Goal: Information Seeking & Learning: Learn about a topic

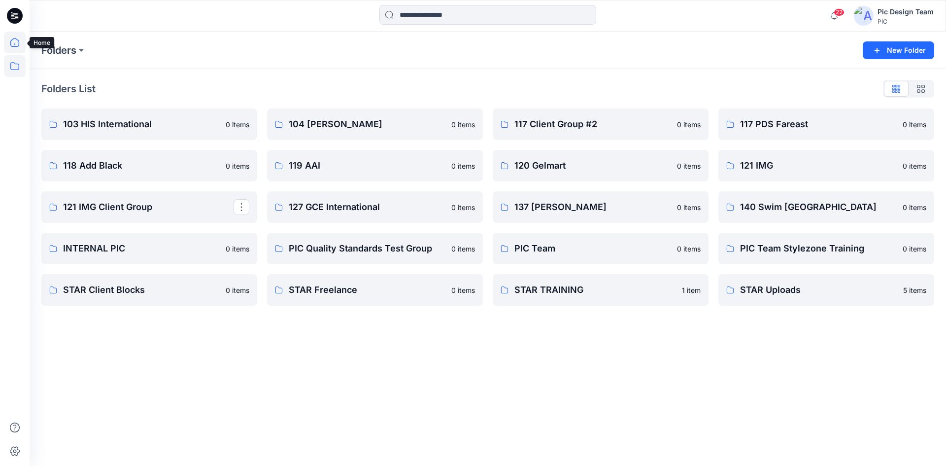
click at [12, 47] on icon at bounding box center [15, 43] width 22 height 22
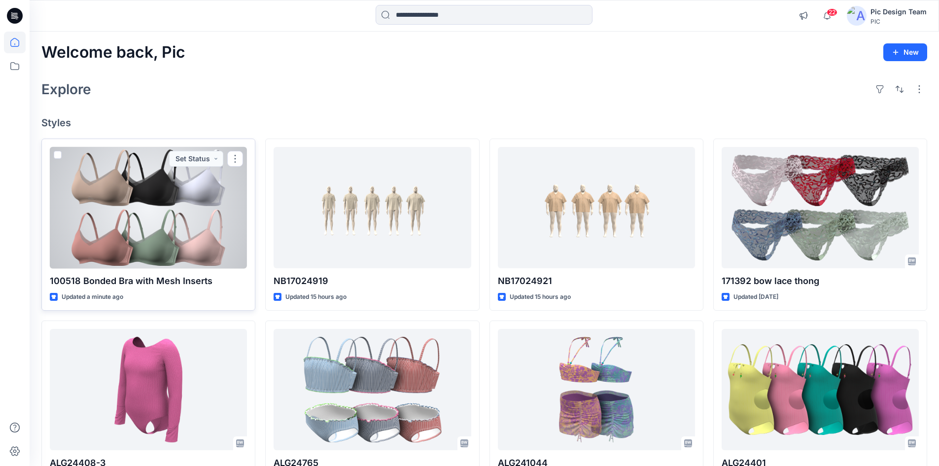
click at [163, 199] on div at bounding box center [148, 208] width 197 height 122
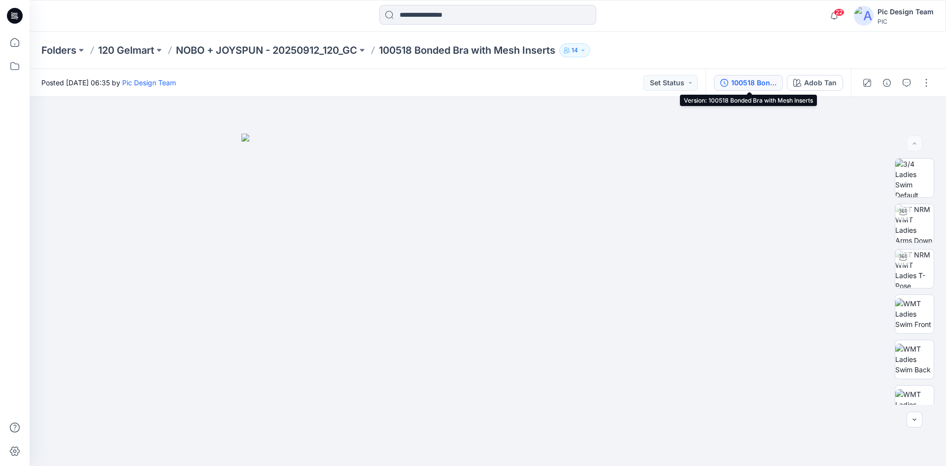
click at [753, 84] on div "100518 Bonded Bra with Mesh Inserts" at bounding box center [753, 82] width 45 height 11
click at [745, 86] on div "100518 Bonded Bra with Mesh Inserts" at bounding box center [753, 82] width 45 height 11
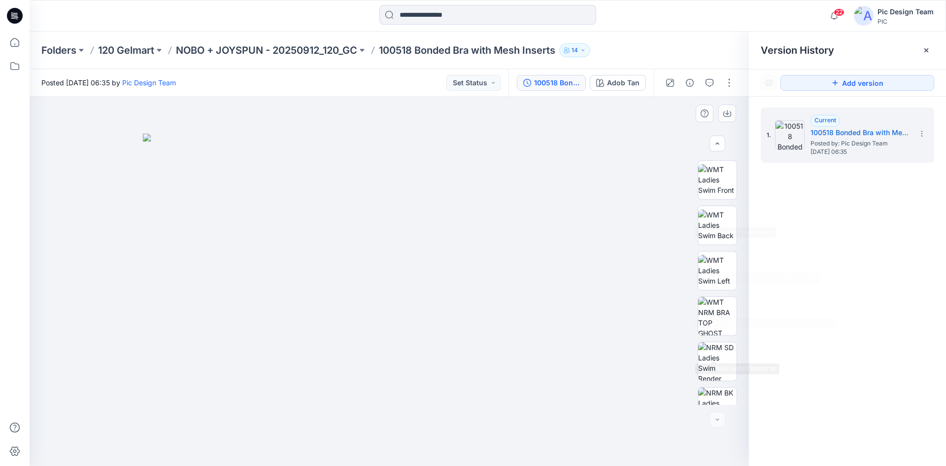
scroll to position [246, 0]
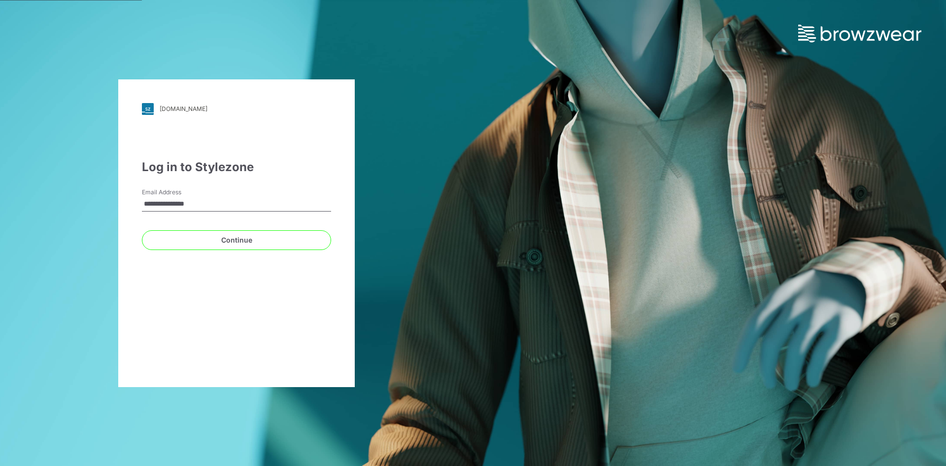
type input "**********"
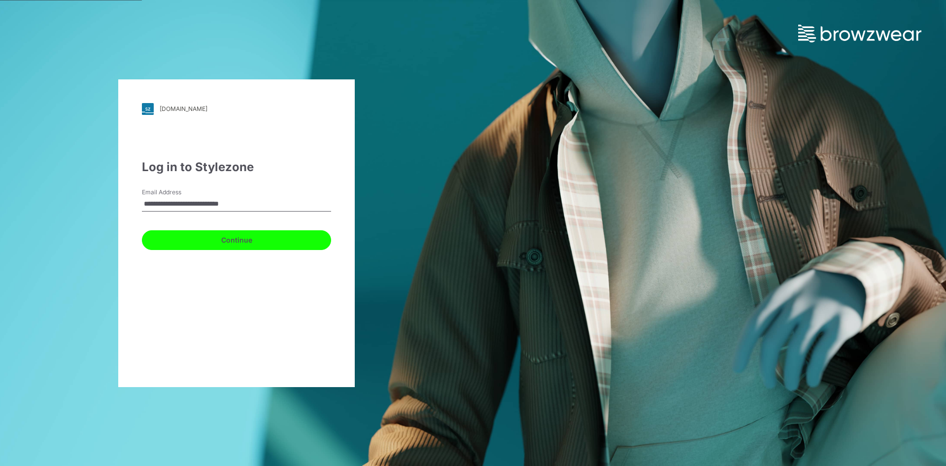
click at [247, 238] on button "Continue" at bounding box center [236, 240] width 189 height 20
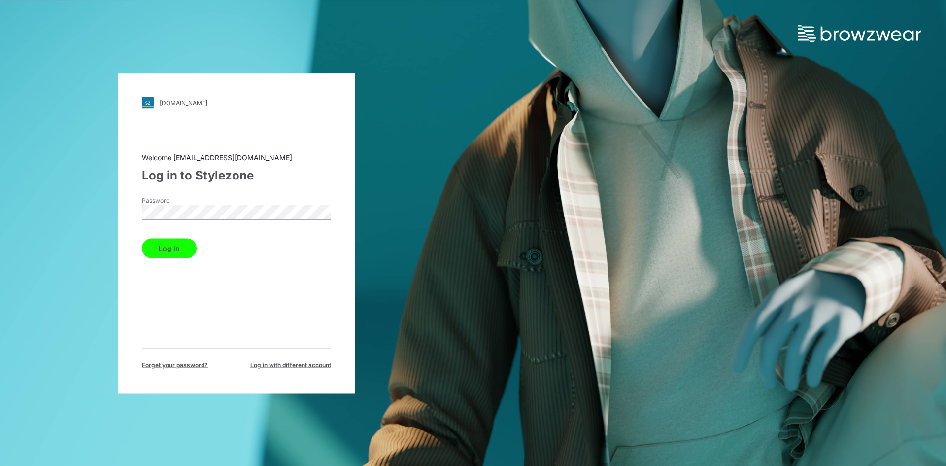
click at [171, 241] on button "Log in" at bounding box center [169, 248] width 55 height 20
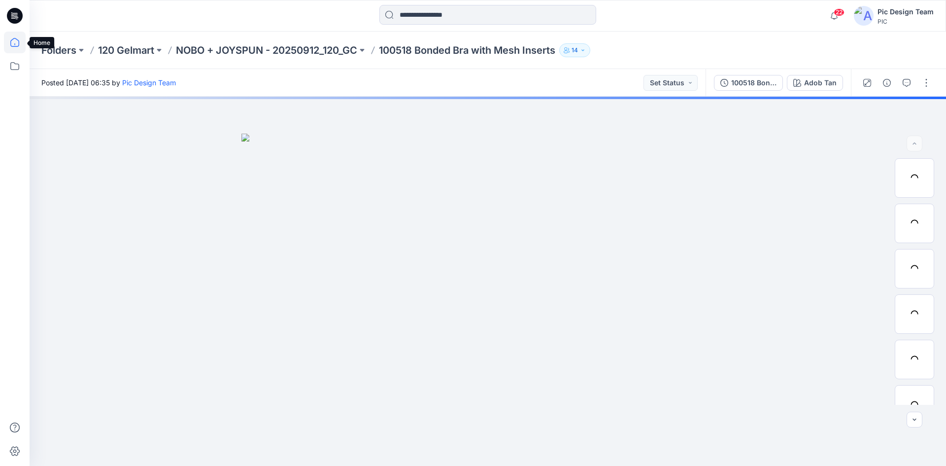
click at [13, 44] on icon at bounding box center [15, 43] width 22 height 22
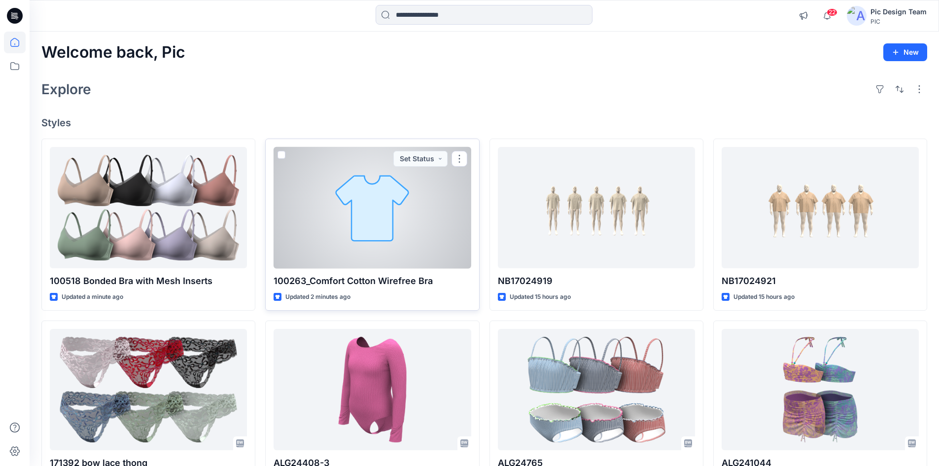
click at [421, 240] on div at bounding box center [371, 208] width 197 height 122
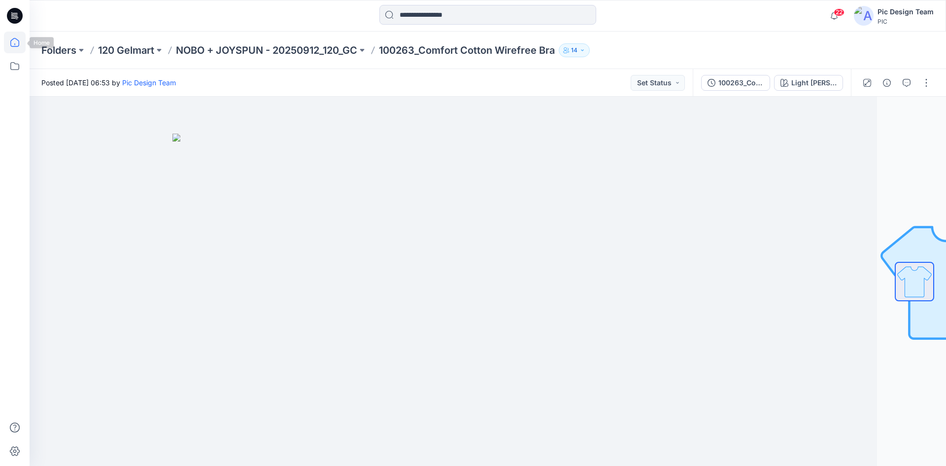
click at [18, 43] on icon at bounding box center [15, 43] width 22 height 22
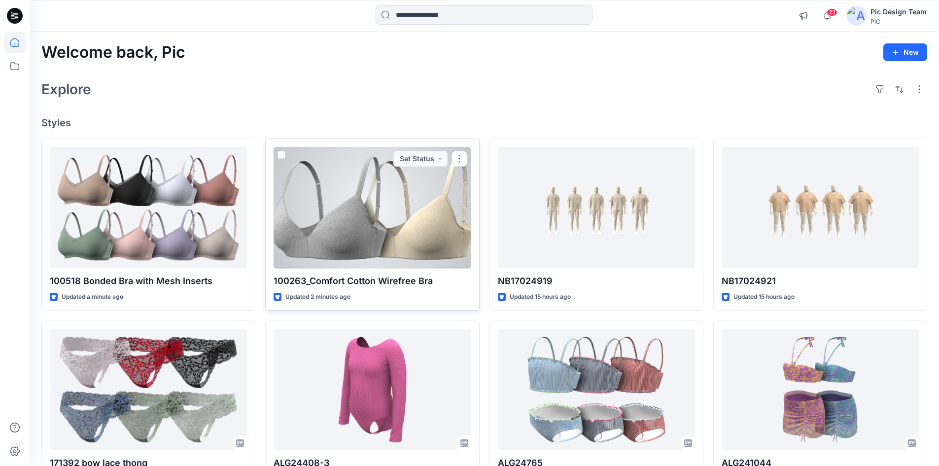
click at [374, 210] on div at bounding box center [371, 208] width 197 height 122
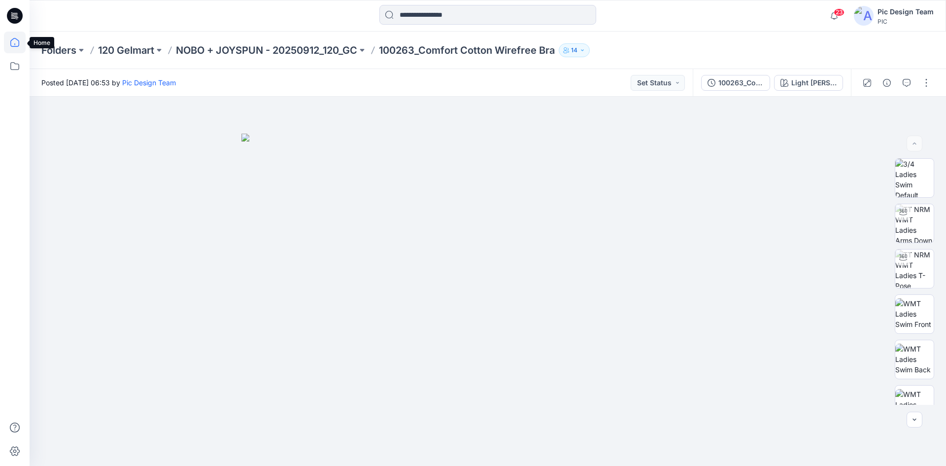
click at [10, 38] on icon at bounding box center [15, 43] width 22 height 22
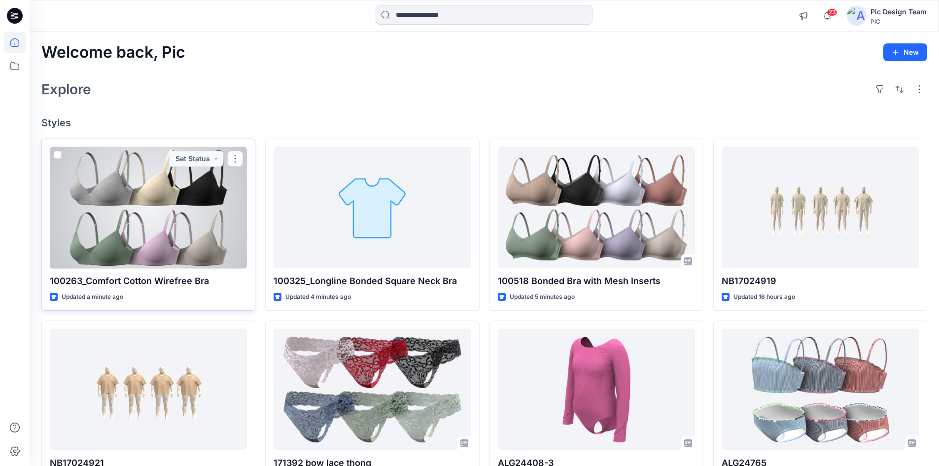
click at [191, 238] on div at bounding box center [148, 208] width 197 height 122
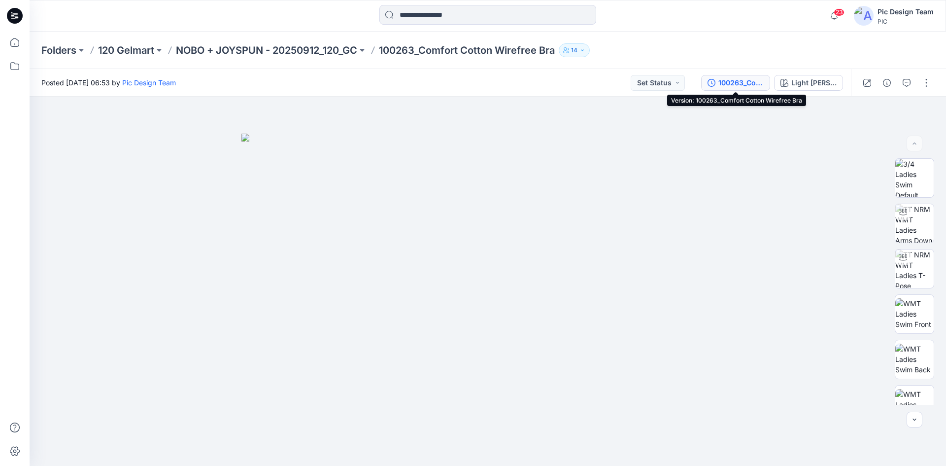
click at [730, 83] on div "100263_Comfort Cotton Wirefree Bra" at bounding box center [740, 82] width 45 height 11
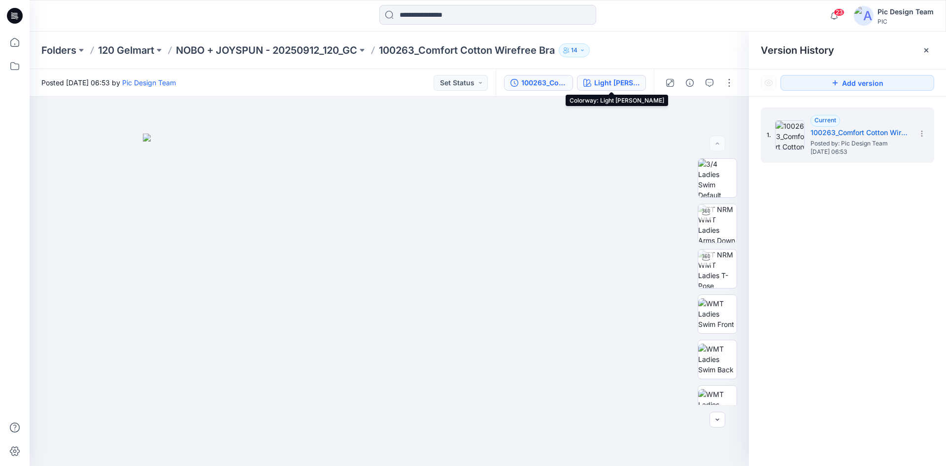
click at [624, 84] on div "Light [PERSON_NAME]" at bounding box center [616, 82] width 45 height 11
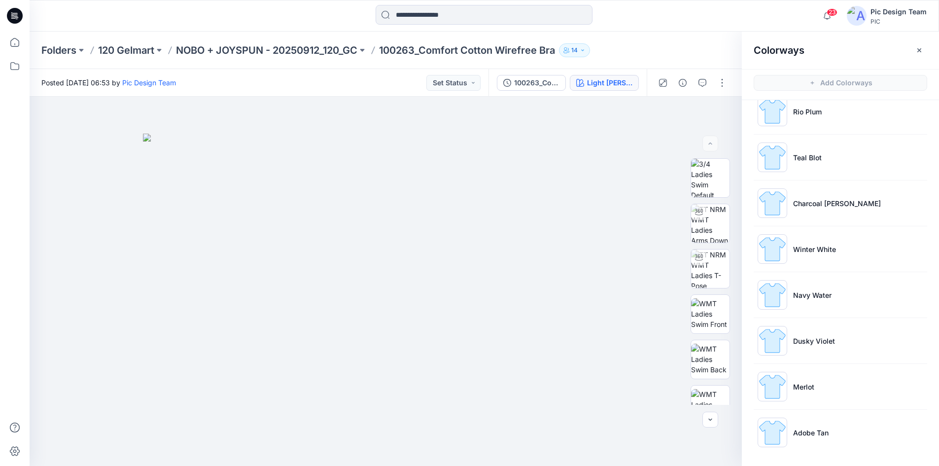
scroll to position [3, 0]
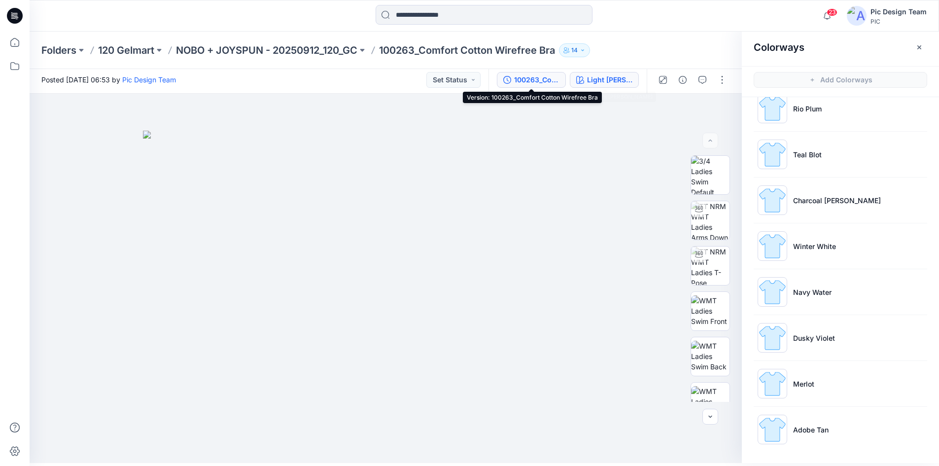
click at [523, 84] on div "100263_Comfort Cotton Wirefree Bra" at bounding box center [536, 79] width 45 height 11
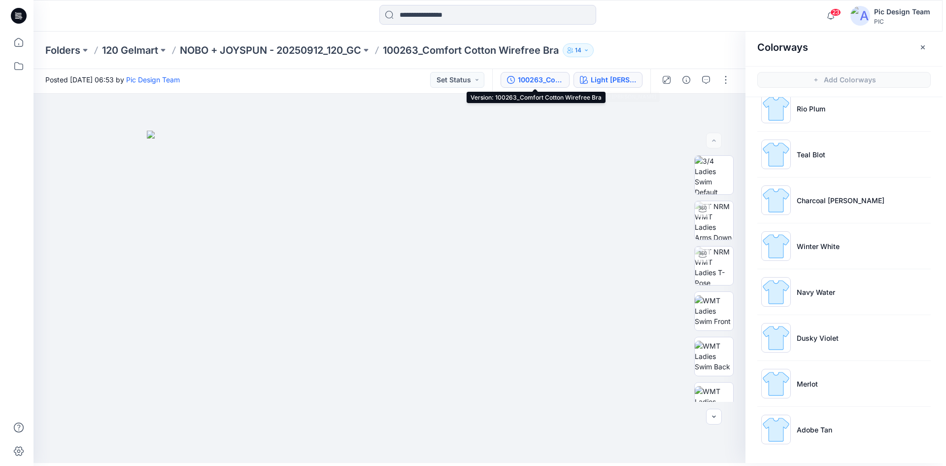
scroll to position [0, 0]
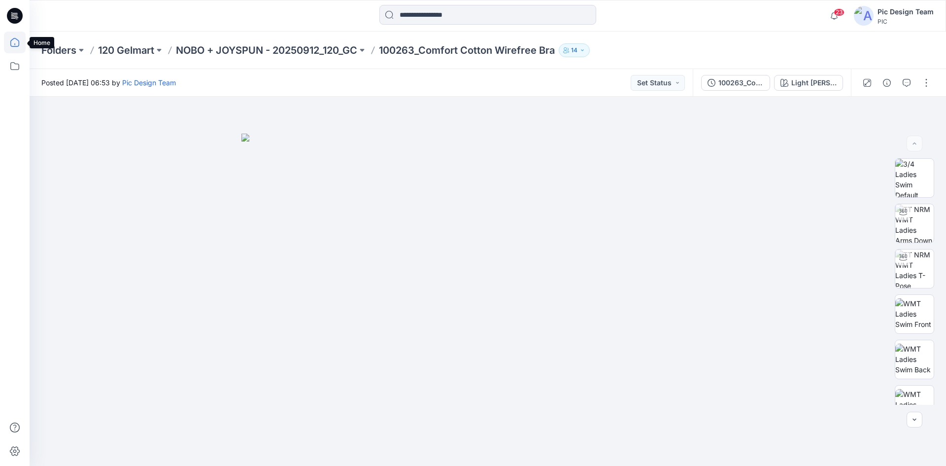
click at [15, 43] on icon at bounding box center [15, 43] width 22 height 22
